Goal: Transaction & Acquisition: Subscribe to service/newsletter

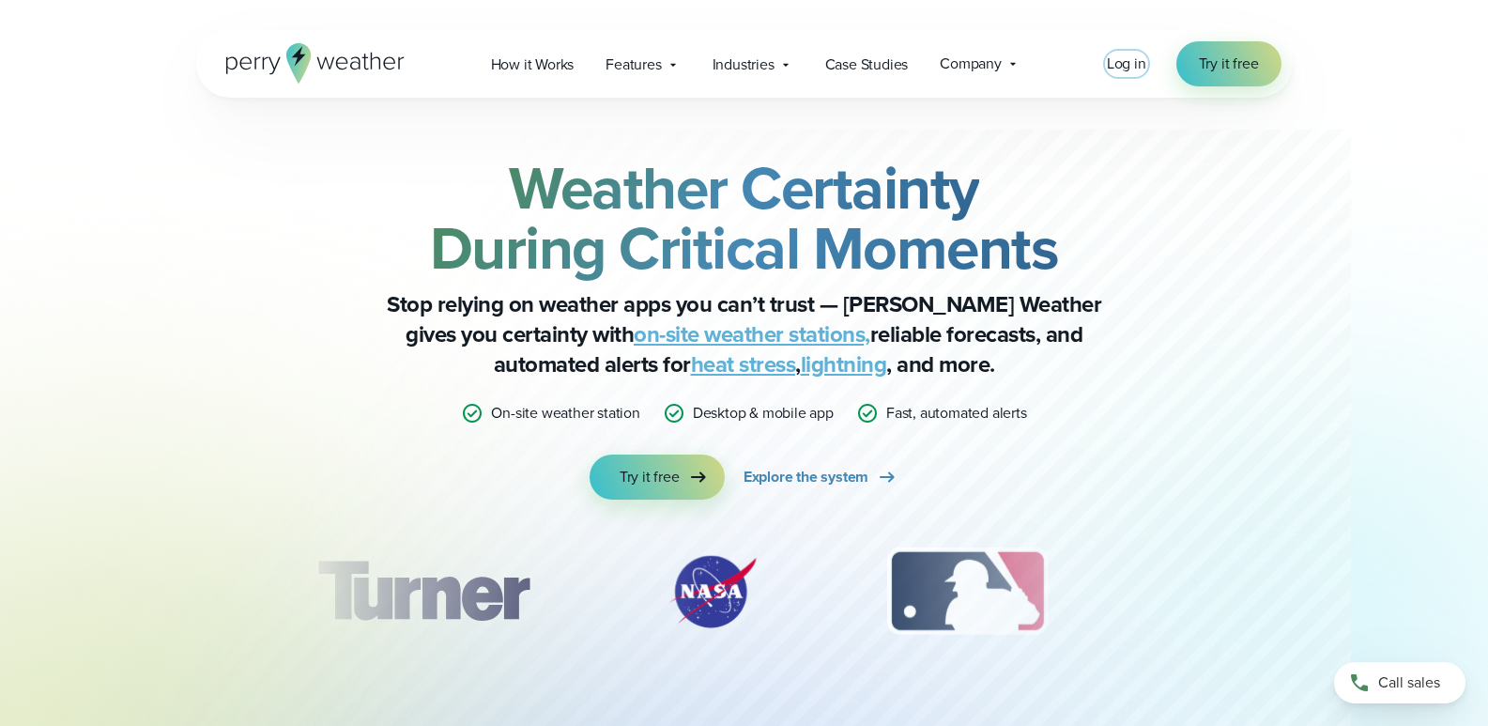
click at [1136, 59] on span "Log in" at bounding box center [1126, 64] width 39 height 22
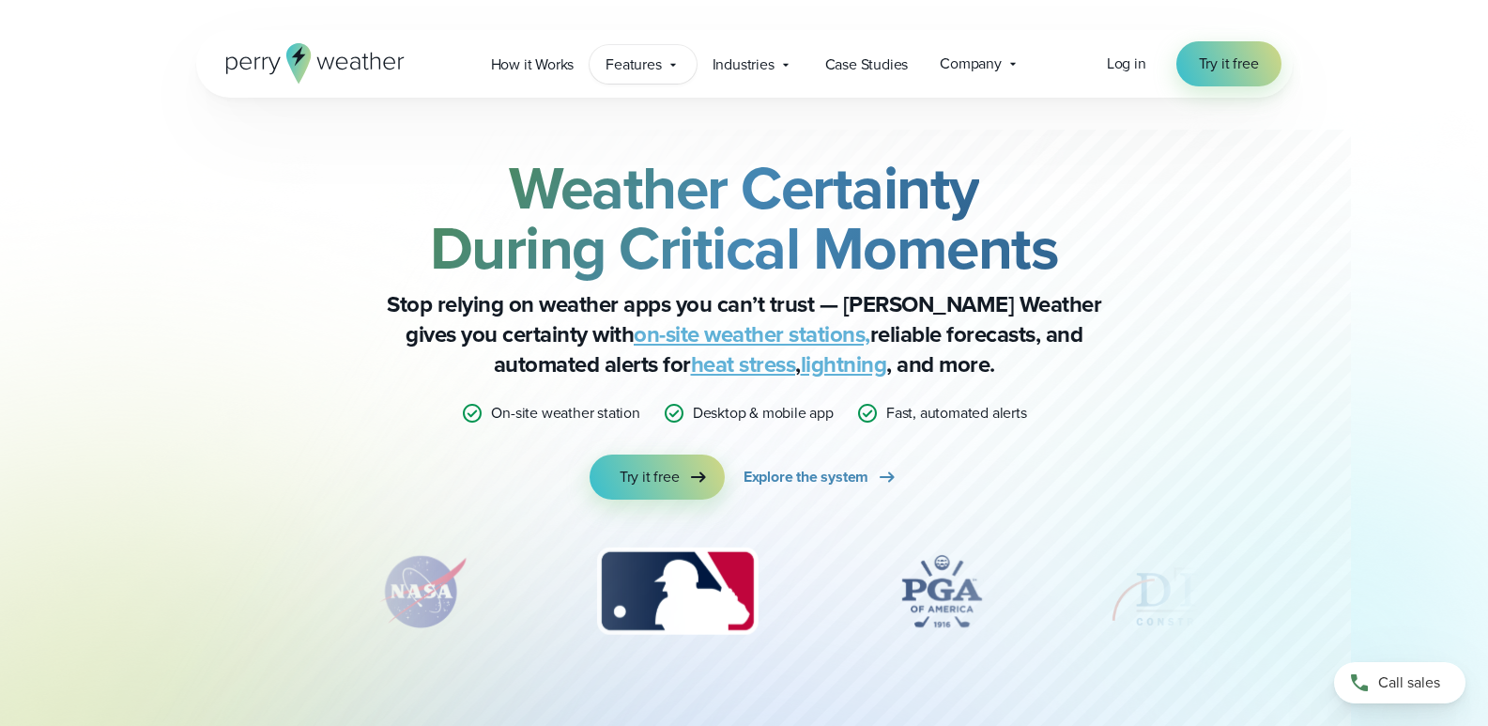
click at [661, 61] on span "Features" at bounding box center [632, 64] width 55 height 23
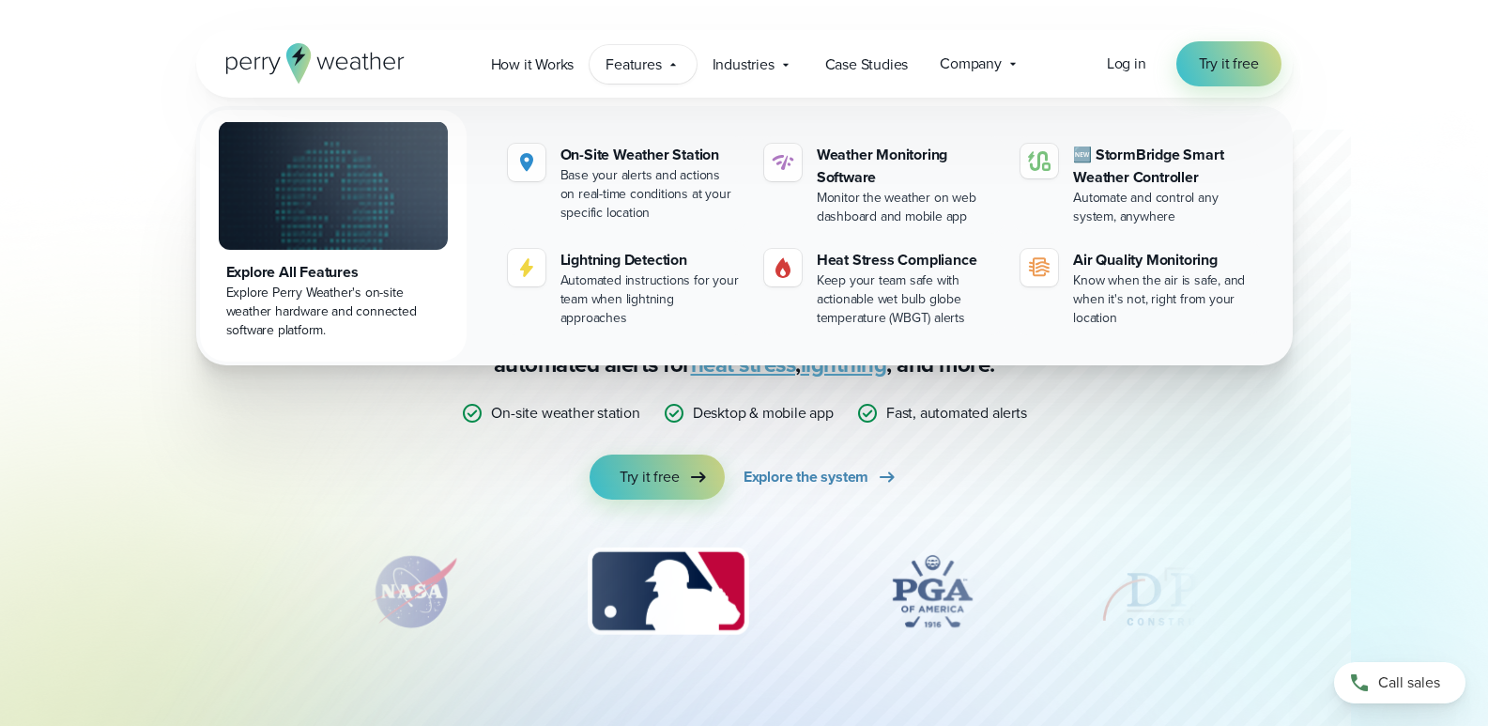
click at [661, 61] on span "Features" at bounding box center [632, 64] width 55 height 23
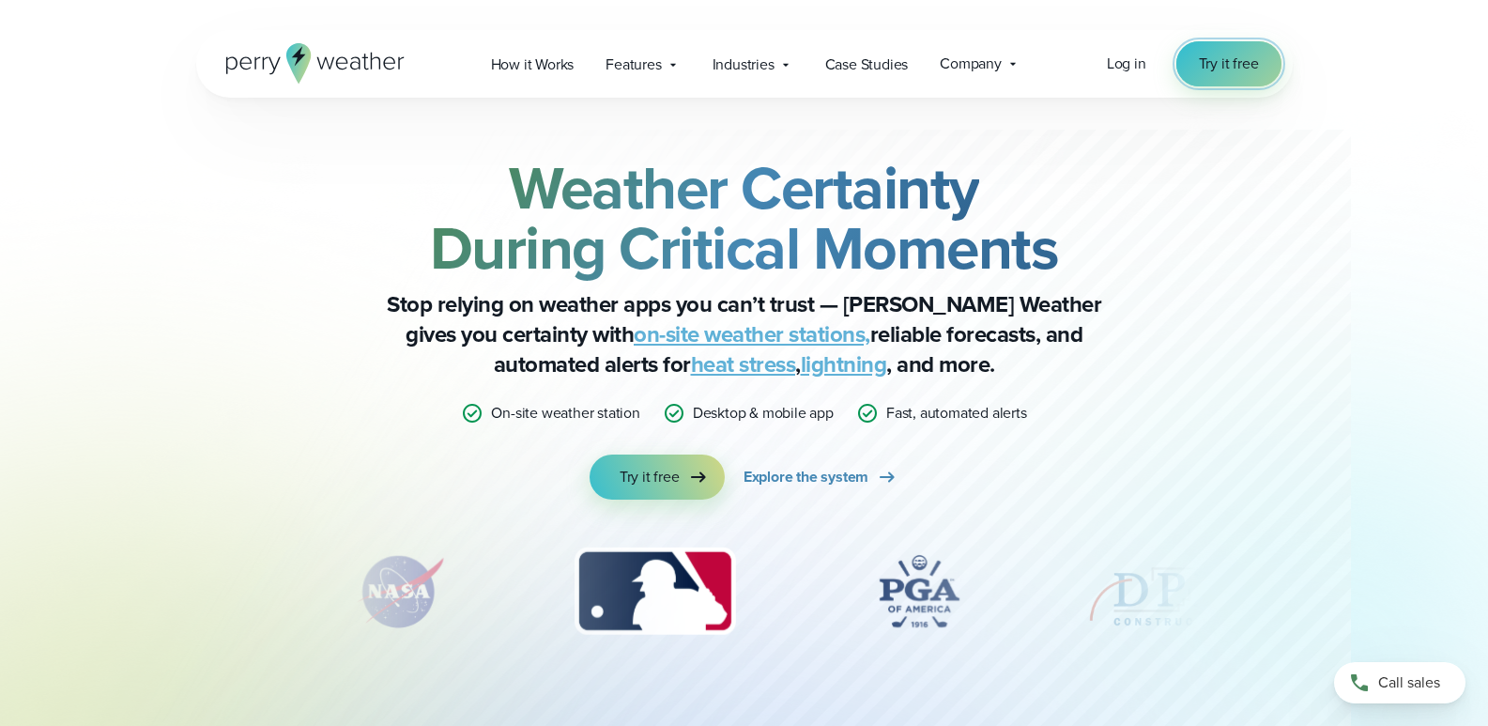
click at [1195, 60] on link "Try it free" at bounding box center [1228, 63] width 105 height 45
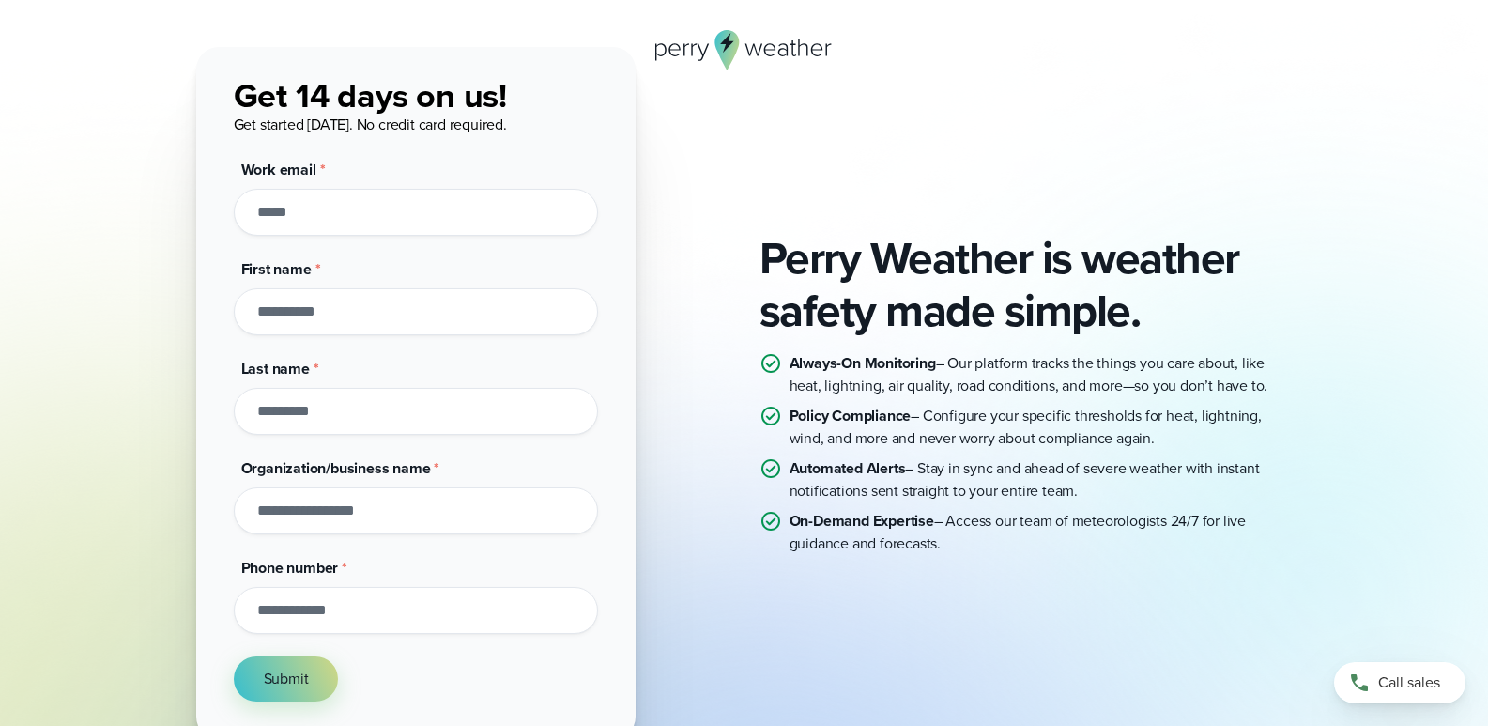
scroll to position [318, 0]
